Goal: Information Seeking & Learning: Stay updated

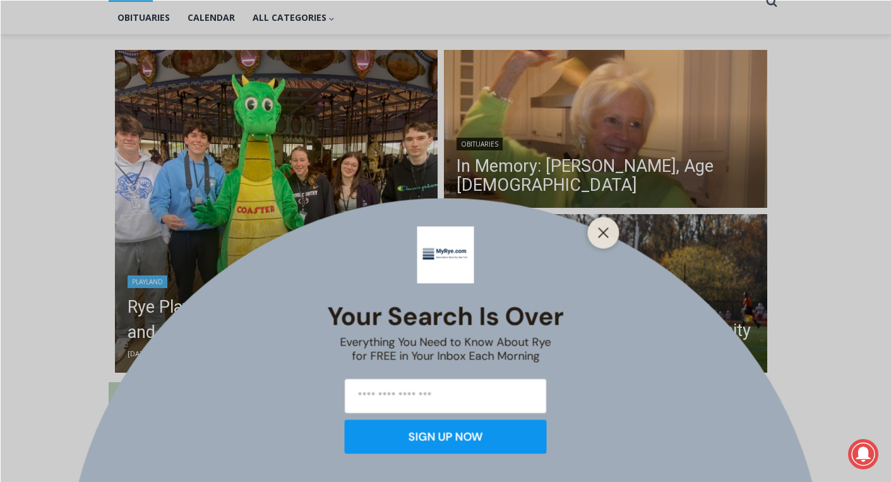
scroll to position [305, 0]
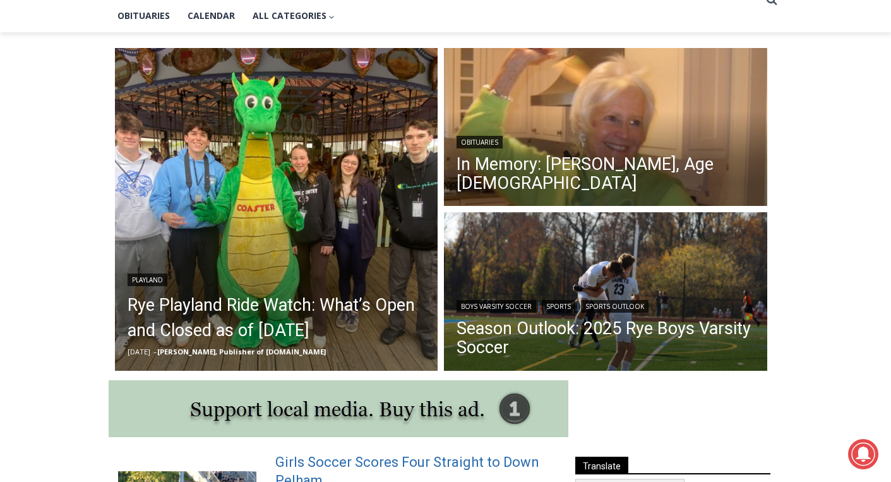
click at [413, 465] on link "Girls Soccer Scores Four Straight to Down Pelham" at bounding box center [413, 471] width 277 height 36
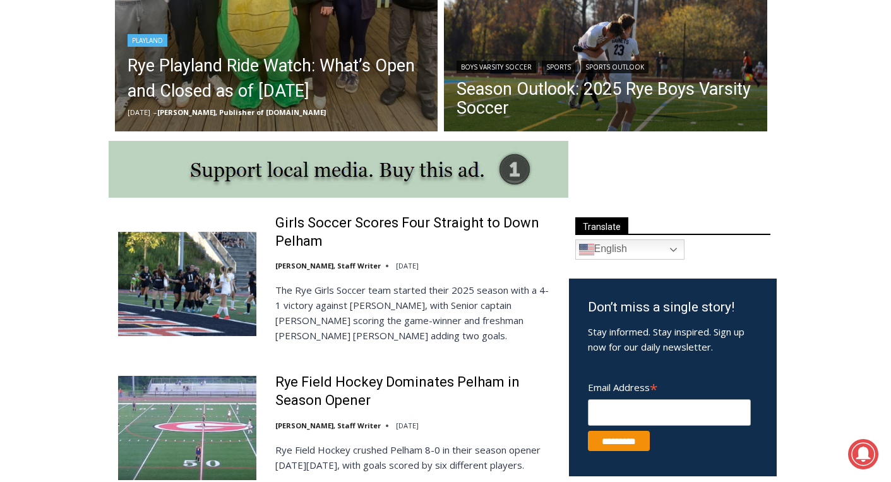
scroll to position [546, 0]
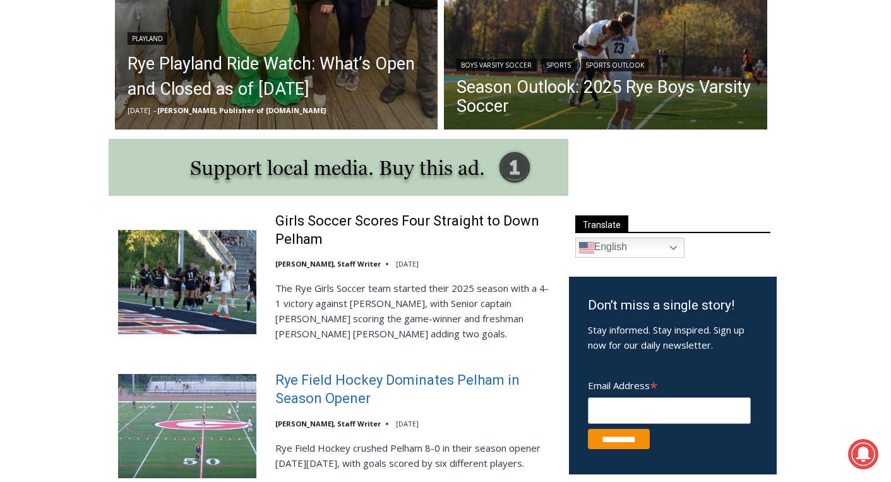
click at [386, 382] on link "Rye Field Hockey Dominates Pelham in Season Opener" at bounding box center [413, 389] width 277 height 36
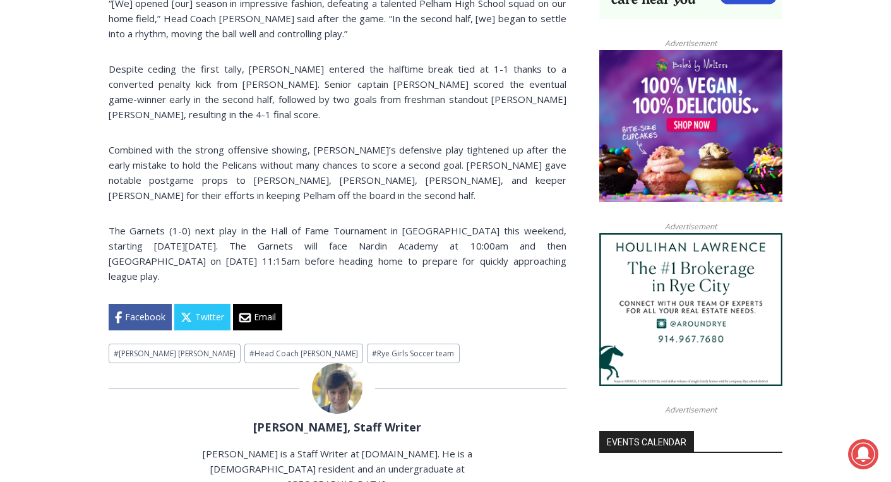
scroll to position [981, 0]
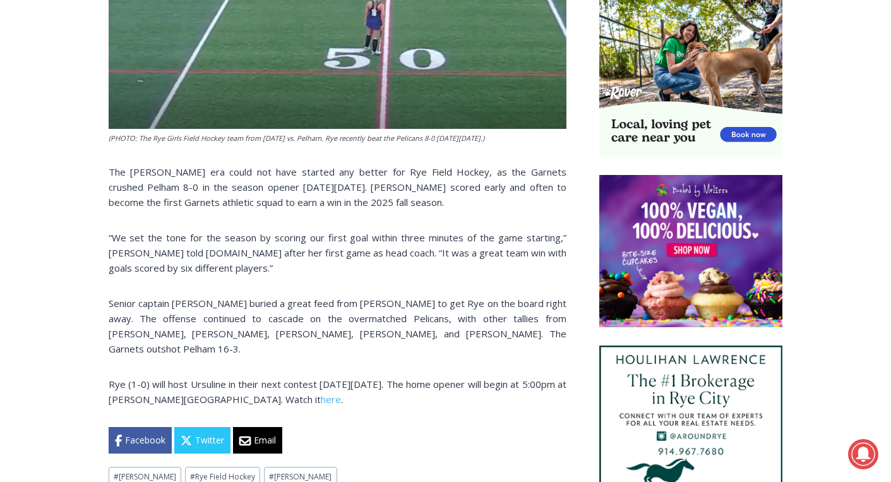
scroll to position [867, 0]
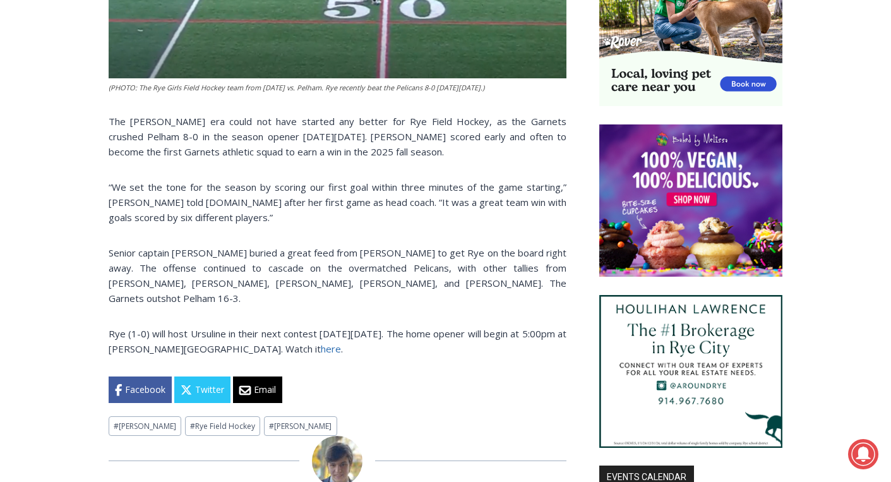
click at [321, 347] on link "here" at bounding box center [331, 348] width 20 height 13
